Goal: Transaction & Acquisition: Download file/media

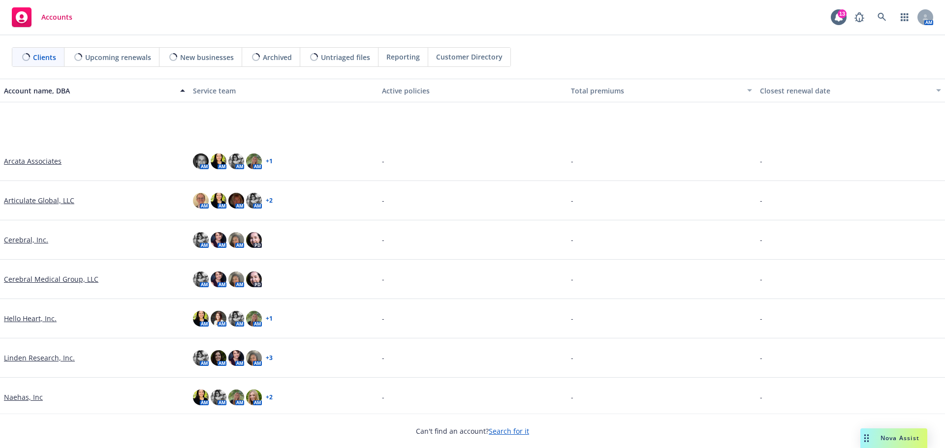
scroll to position [161, 0]
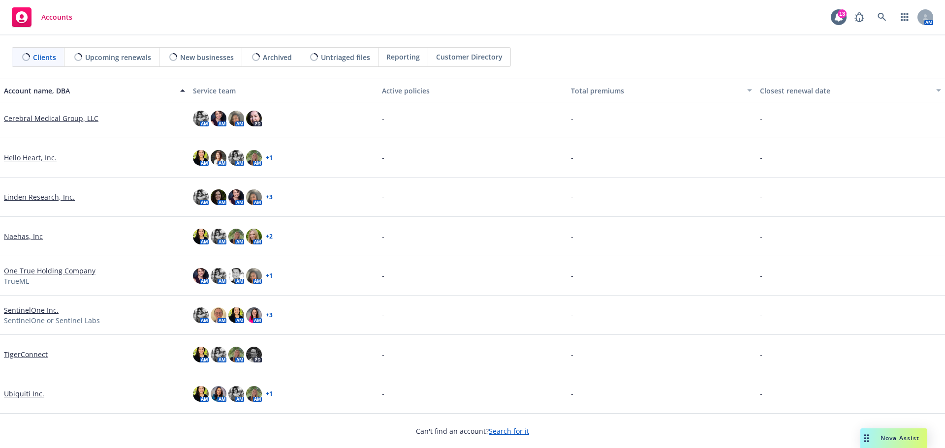
drag, startPoint x: 22, startPoint y: 270, endPoint x: 31, endPoint y: 270, distance: 9.4
click at [22, 270] on link "One True Holding Company" at bounding box center [50, 271] width 92 height 10
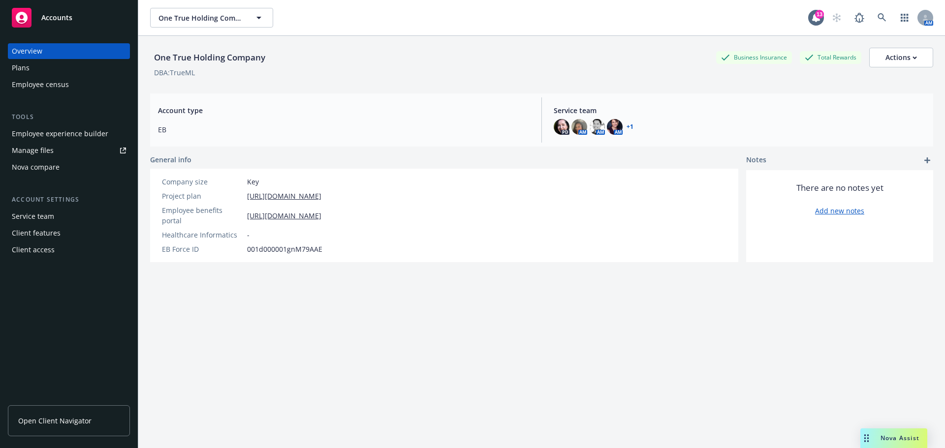
click at [52, 423] on span "Open Client Navigator" at bounding box center [54, 421] width 73 height 10
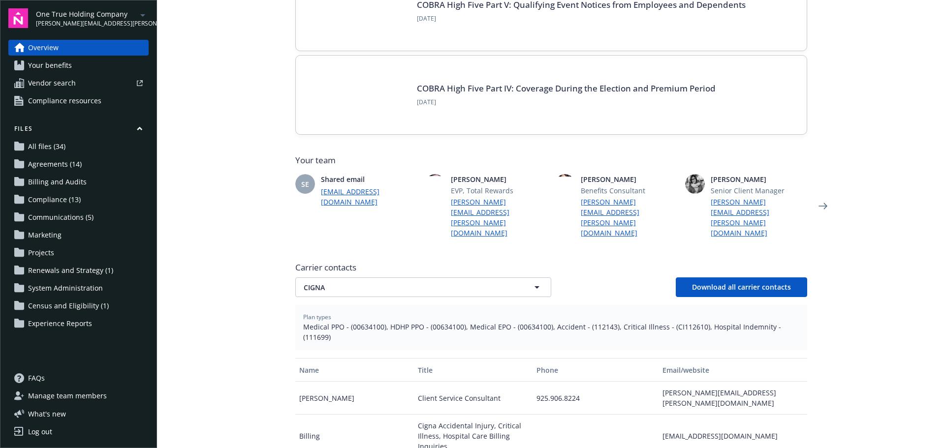
scroll to position [246, 0]
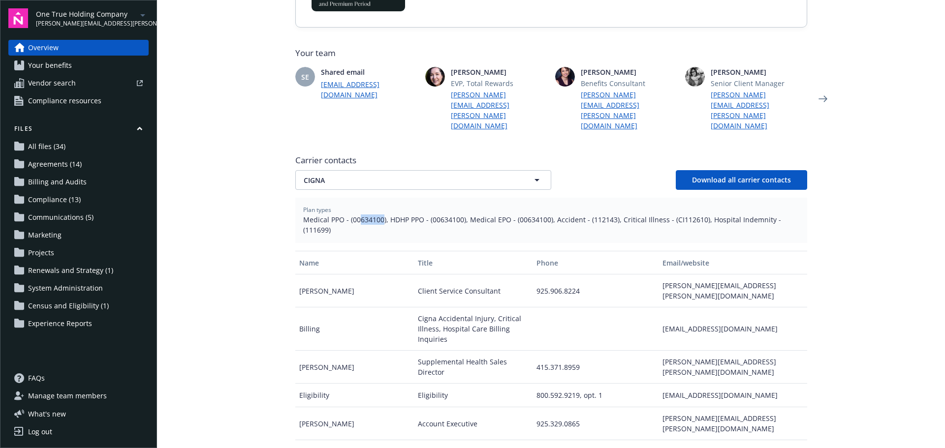
drag, startPoint x: 356, startPoint y: 199, endPoint x: 378, endPoint y: 199, distance: 22.2
click at [378, 215] on span "Medical PPO - (00634100), HDHP PPO - (00634100), Medical EPO - (00634100), Acci…" at bounding box center [551, 225] width 496 height 21
copy span "634100"
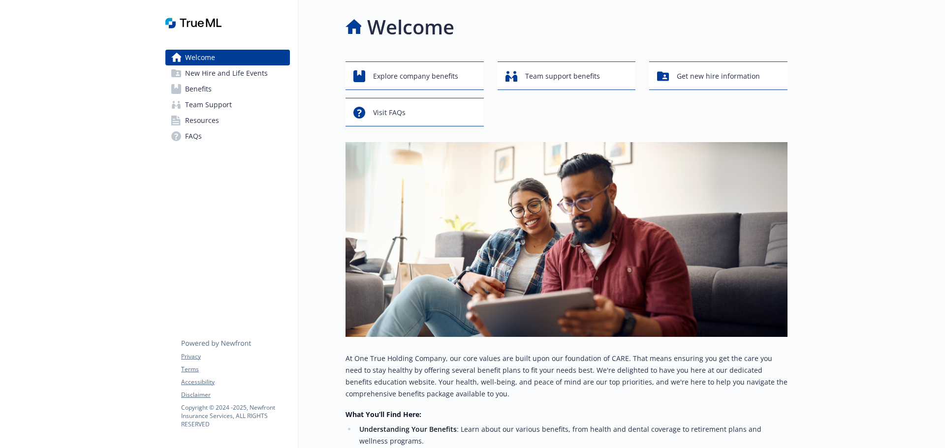
click at [218, 85] on link "Benefits" at bounding box center [227, 89] width 125 height 16
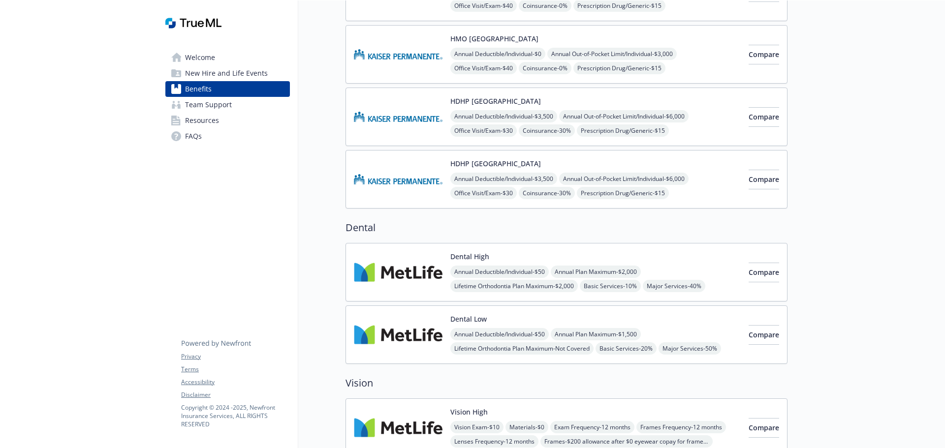
scroll to position [344, 0]
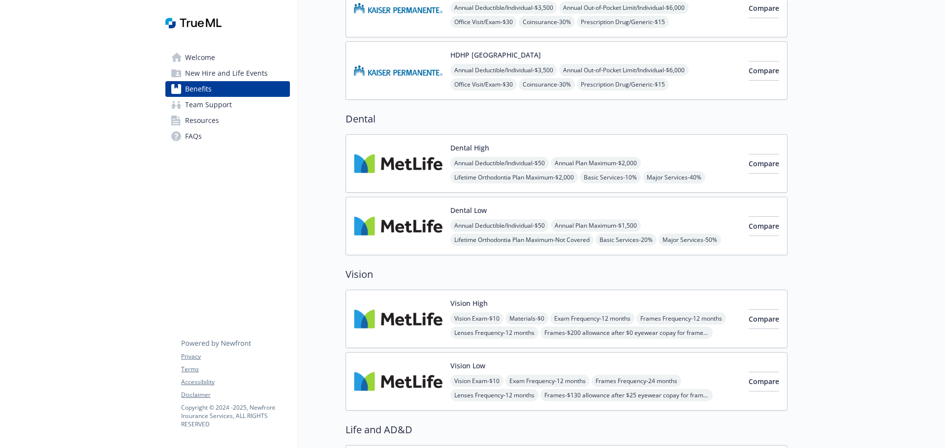
click at [650, 163] on div "Annual Deductible/Individual - $50 Annual Plan Maximum - $2,000 Lifetime Orthod…" at bounding box center [595, 177] width 290 height 41
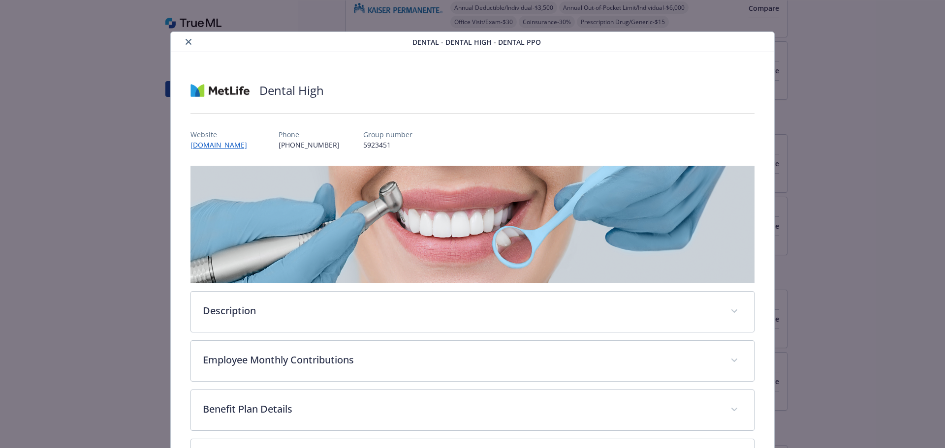
scroll to position [87, 0]
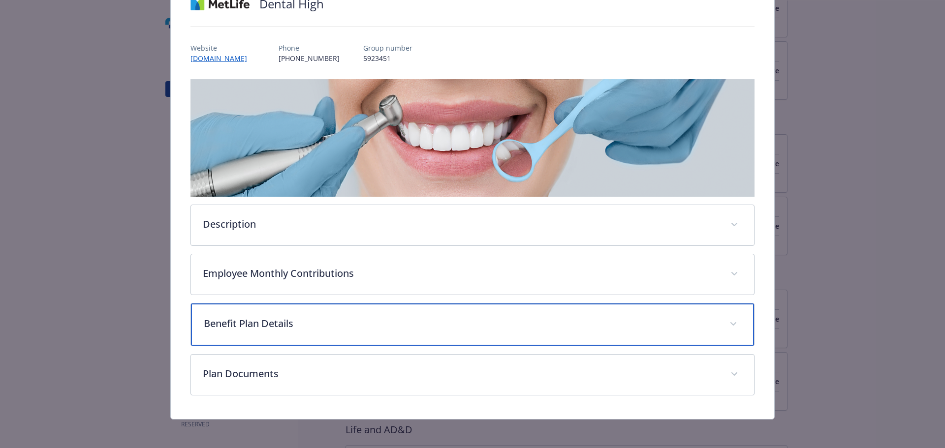
click at [314, 318] on p "Benefit Plan Details" at bounding box center [461, 323] width 514 height 15
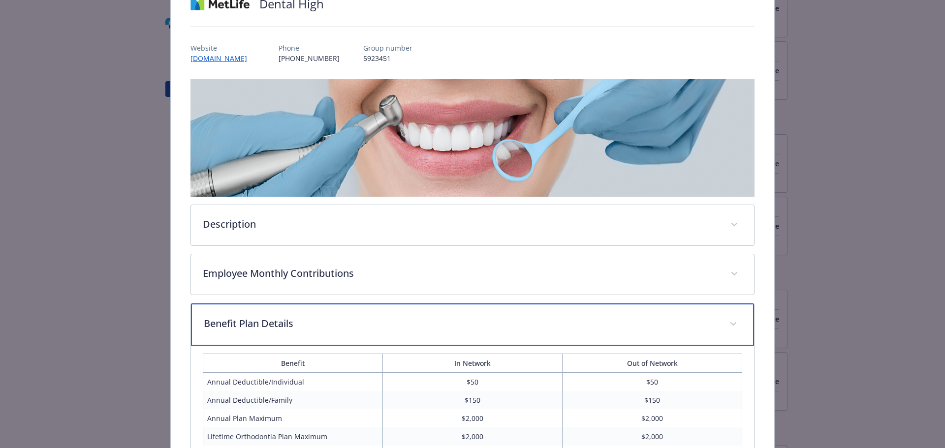
click at [358, 312] on div "Benefit Plan Details" at bounding box center [472, 325] width 563 height 42
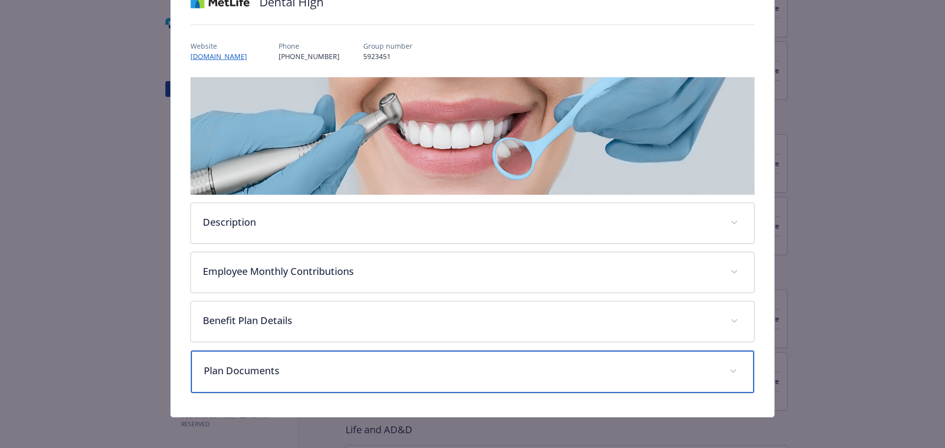
drag, startPoint x: 332, startPoint y: 365, endPoint x: 344, endPoint y: 355, distance: 15.1
click at [332, 365] on p "Plan Documents" at bounding box center [461, 371] width 514 height 15
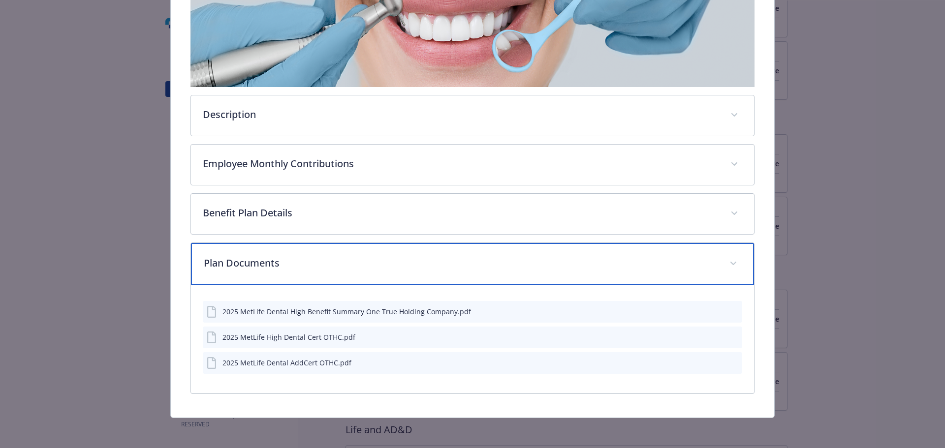
scroll to position [197, 0]
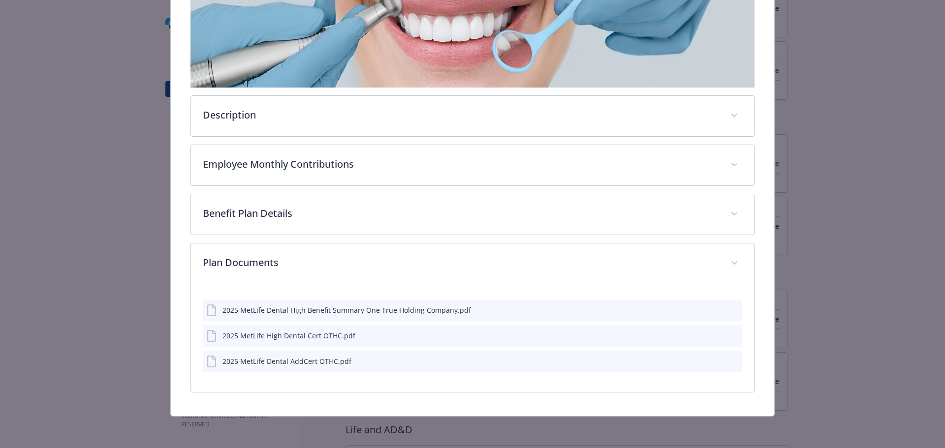
click at [713, 334] on icon "download file" at bounding box center [717, 335] width 8 height 8
click at [713, 307] on icon "download file" at bounding box center [717, 311] width 8 height 8
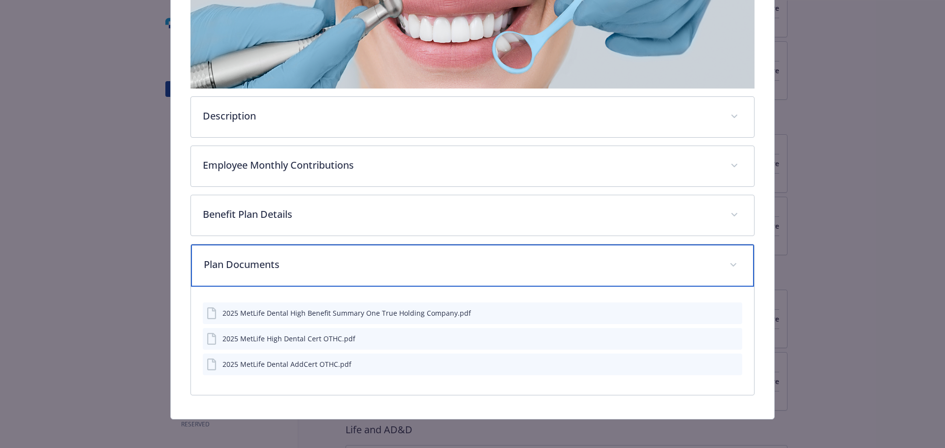
click at [591, 260] on p "Plan Documents" at bounding box center [461, 264] width 514 height 15
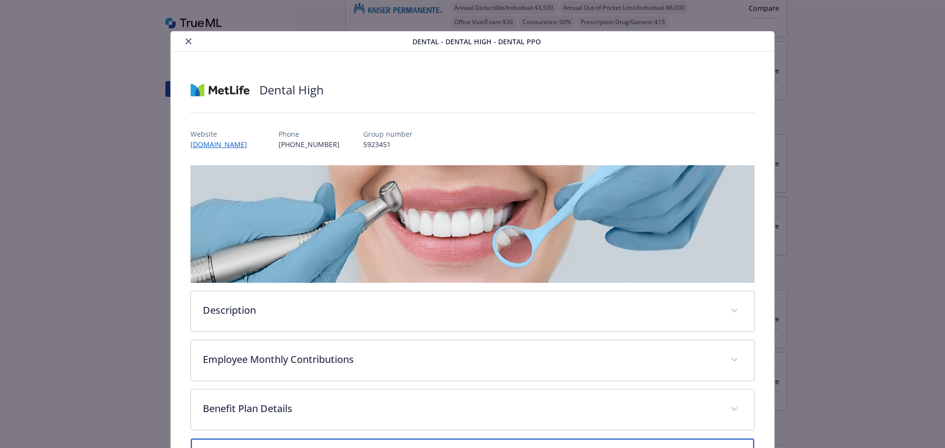
scroll to position [0, 0]
click at [190, 41] on button "close" at bounding box center [189, 42] width 12 height 12
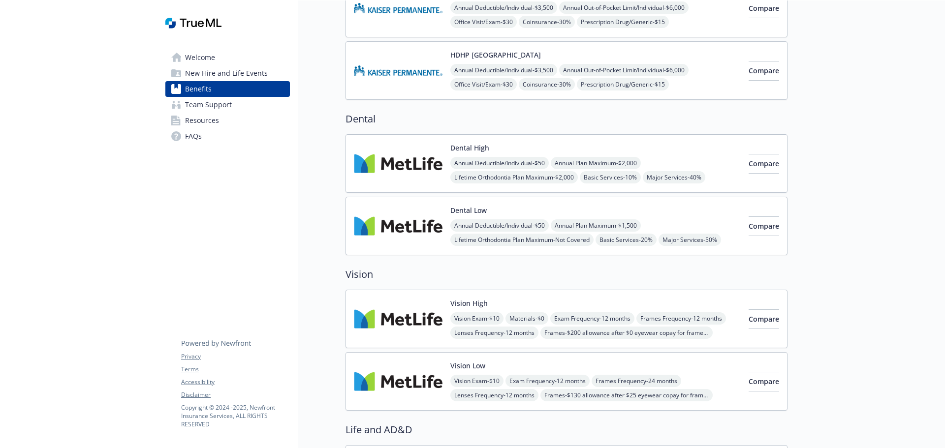
click at [498, 212] on div "Dental Low Annual Deductible/Individual - $50 Annual Plan Maximum - $1,500 Life…" at bounding box center [595, 226] width 290 height 42
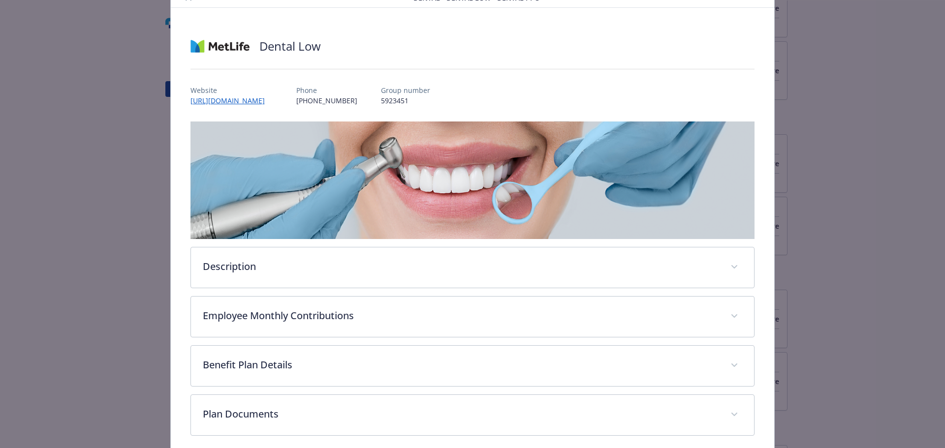
scroll to position [87, 0]
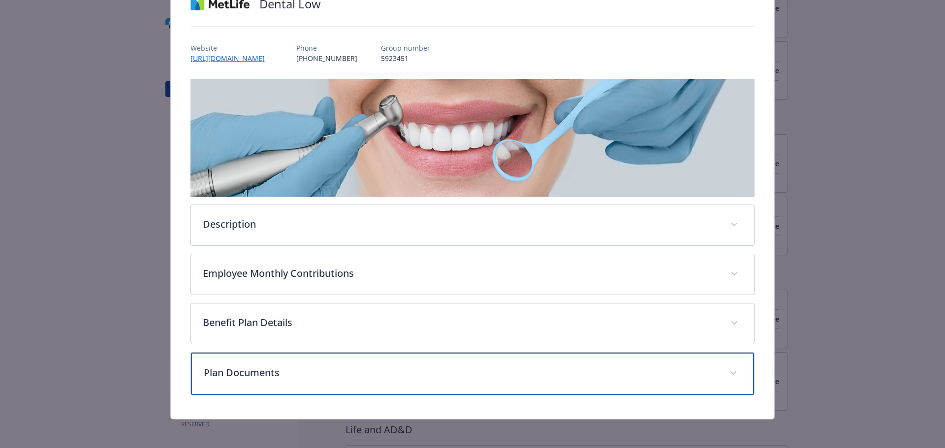
click at [677, 375] on p "Plan Documents" at bounding box center [461, 373] width 514 height 15
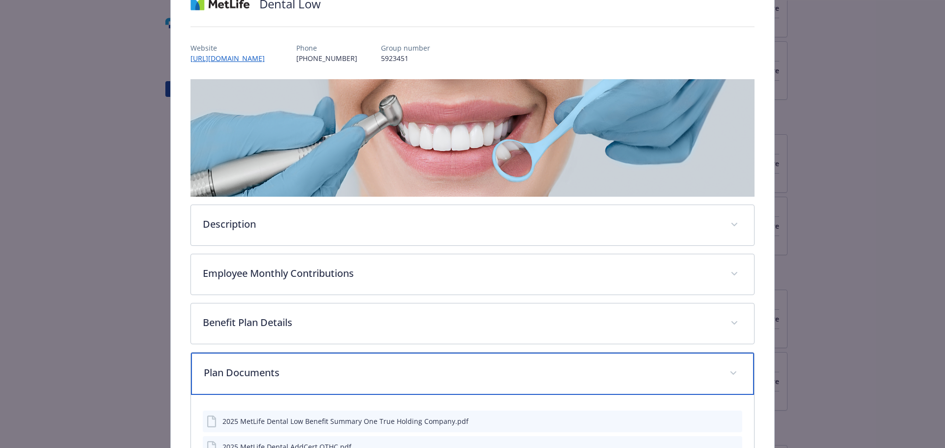
scroll to position [197, 0]
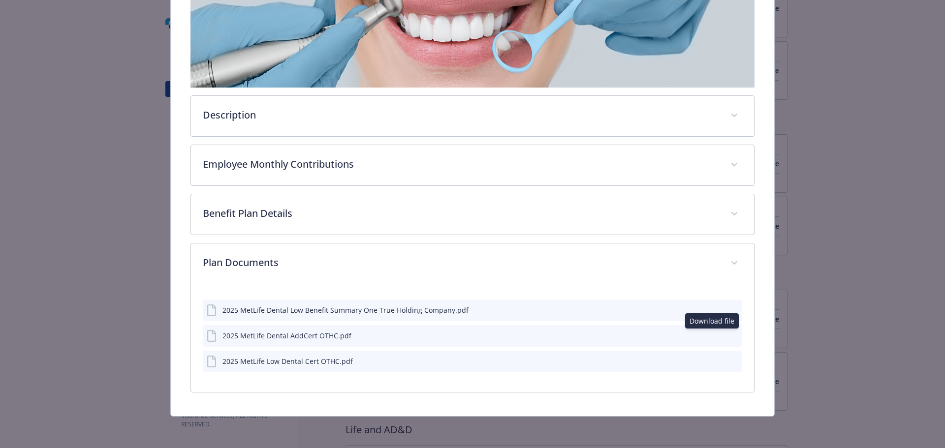
click at [713, 338] on icon "download file" at bounding box center [717, 335] width 8 height 8
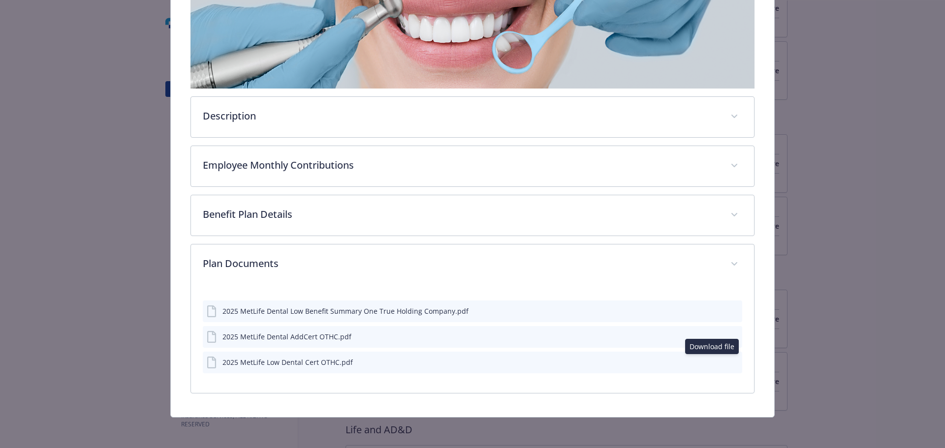
click at [713, 363] on icon "download file" at bounding box center [717, 362] width 8 height 8
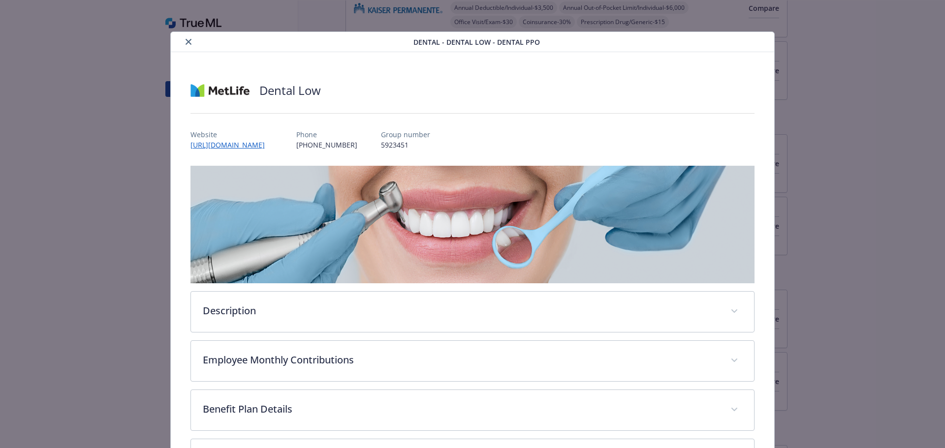
click at [186, 42] on icon "close" at bounding box center [189, 42] width 6 height 6
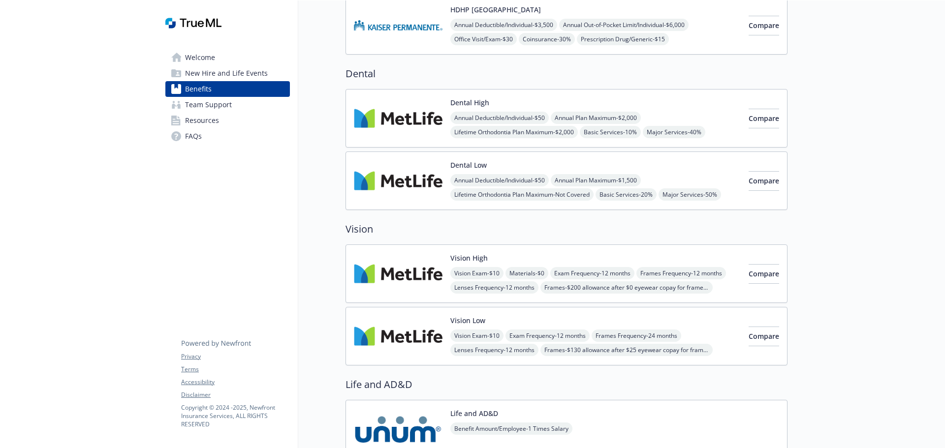
scroll to position [492, 0]
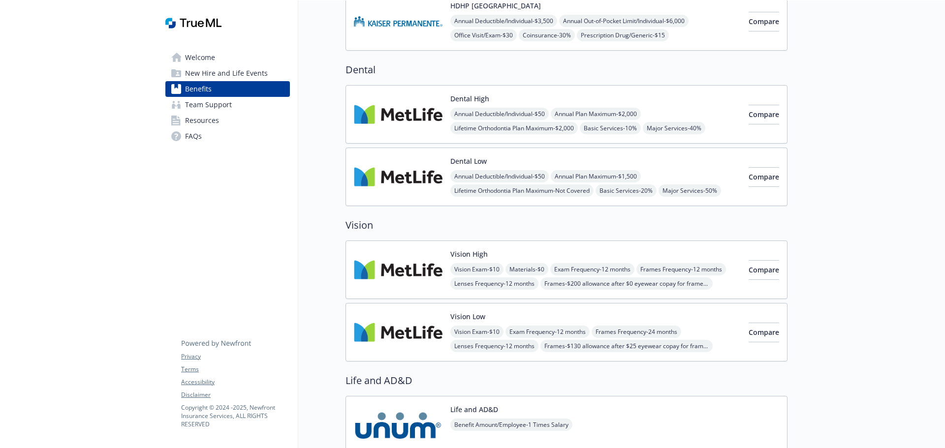
click at [623, 165] on div "Dental Low Annual Deductible/Individual - $50 Annual Plan Maximum - $1,500 Life…" at bounding box center [595, 177] width 290 height 42
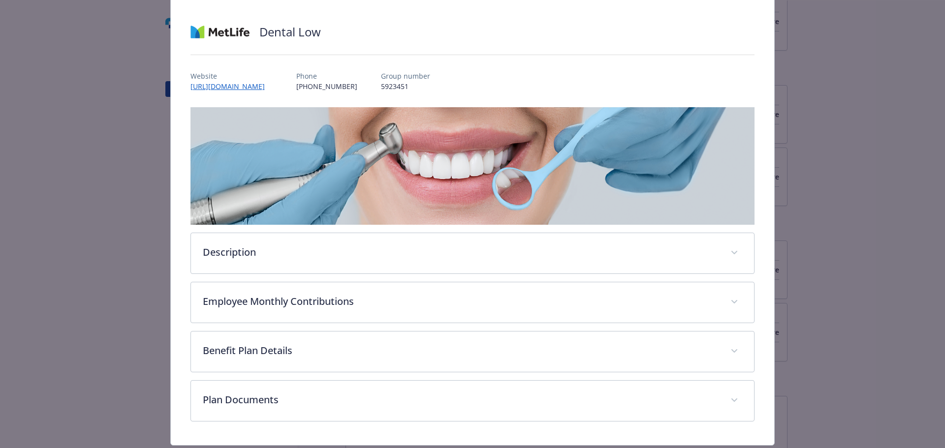
scroll to position [87, 0]
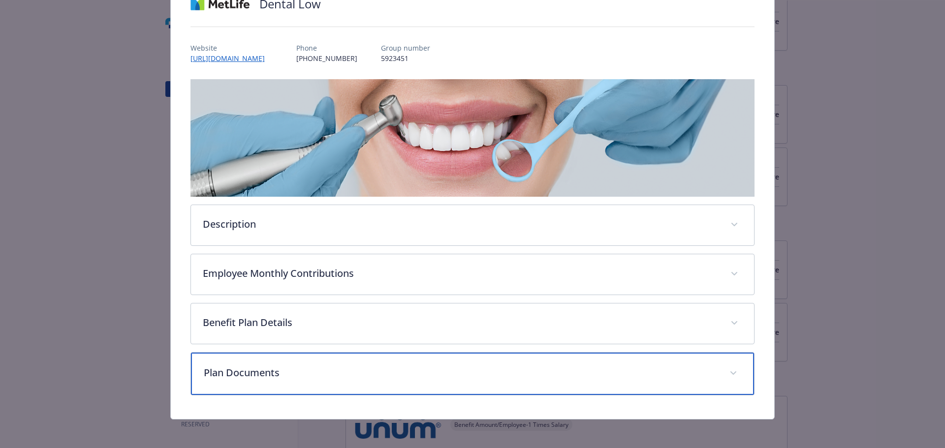
drag, startPoint x: 336, startPoint y: 368, endPoint x: 364, endPoint y: 361, distance: 29.4
click at [336, 368] on p "Plan Documents" at bounding box center [461, 373] width 514 height 15
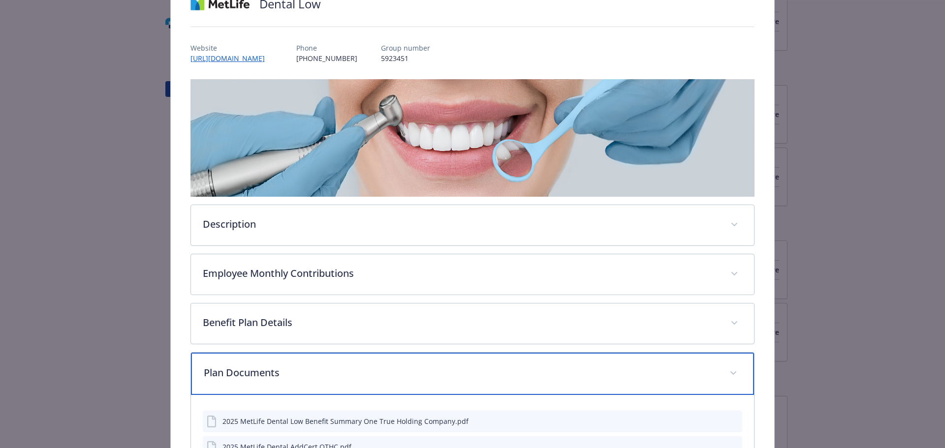
scroll to position [197, 0]
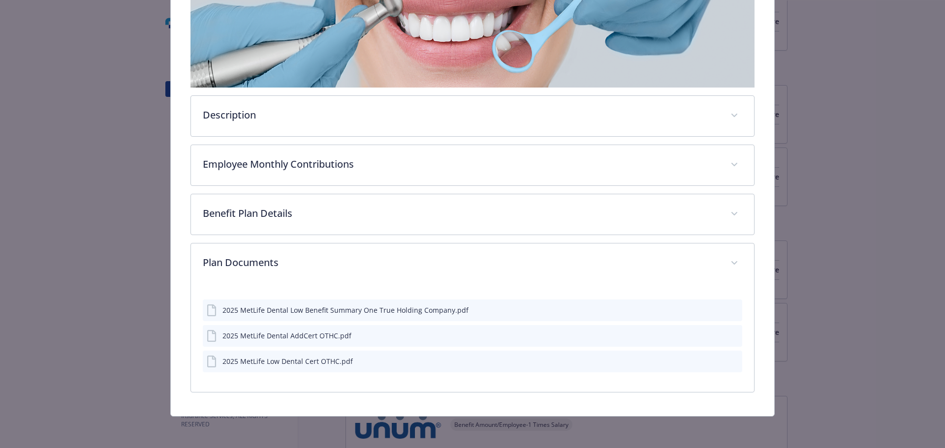
click at [728, 308] on icon "preview file" at bounding box center [732, 310] width 9 height 7
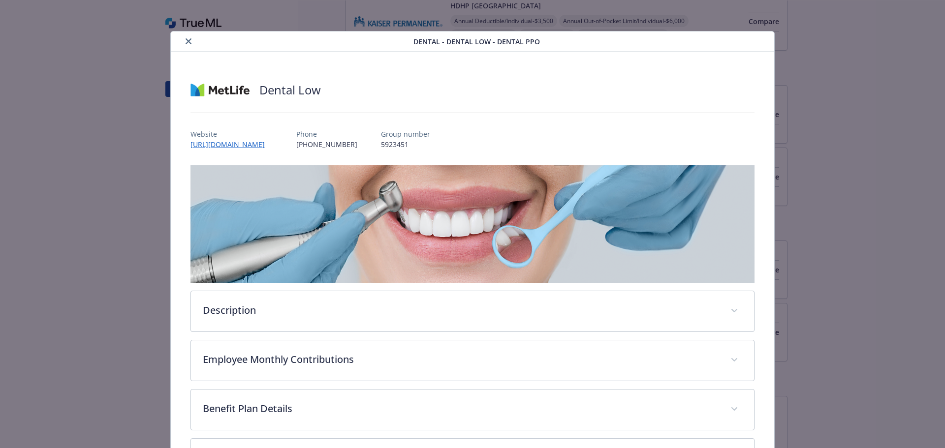
scroll to position [0, 0]
click at [187, 41] on icon "close" at bounding box center [189, 42] width 6 height 6
